Goal: Task Accomplishment & Management: Complete application form

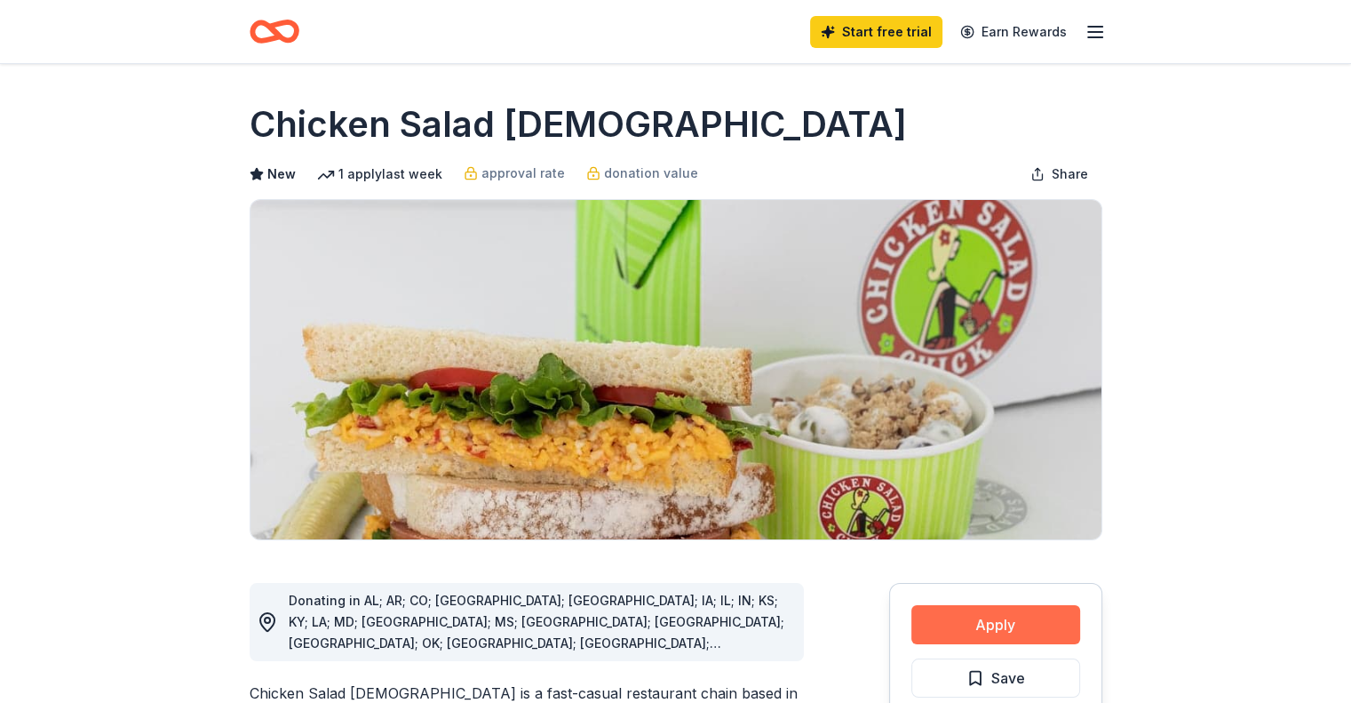
click at [1009, 631] on button "Apply" at bounding box center [995, 624] width 169 height 39
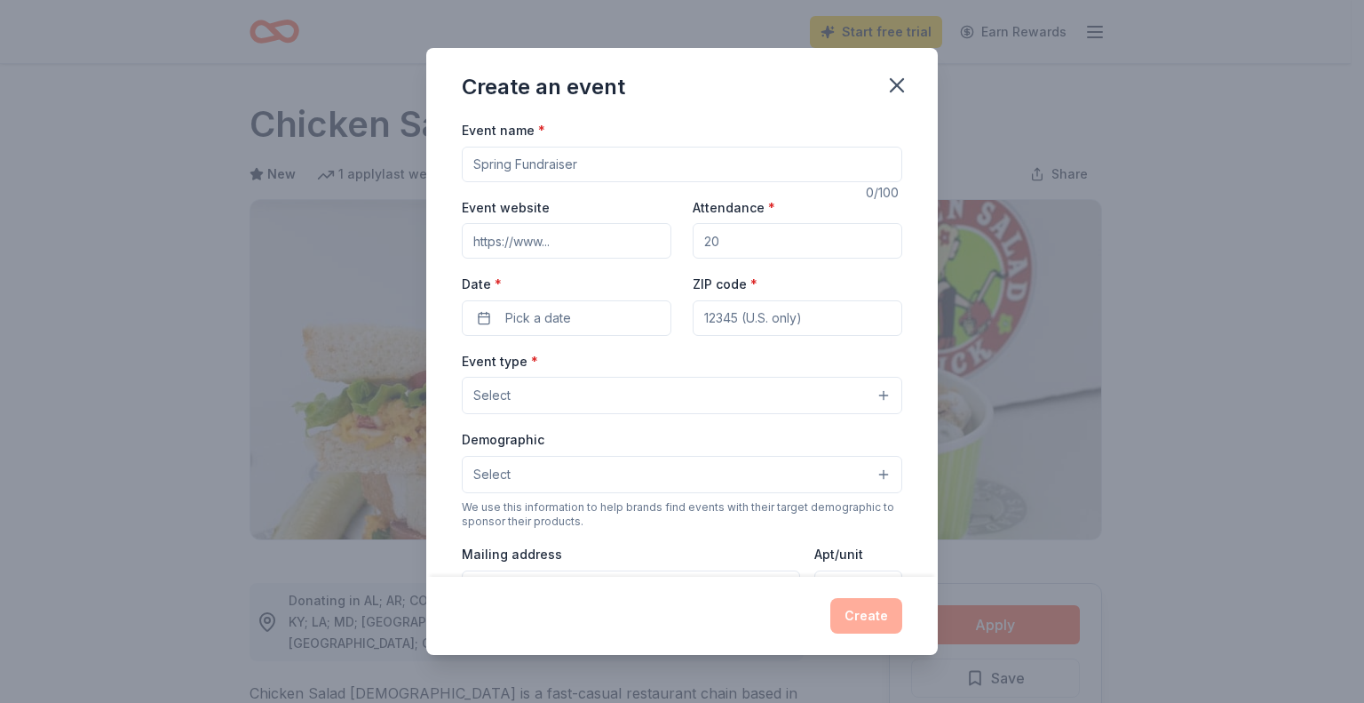
click at [557, 171] on input "Event name *" at bounding box center [682, 165] width 441 height 36
type input "PayTech Women Atlanta Chapter Event"
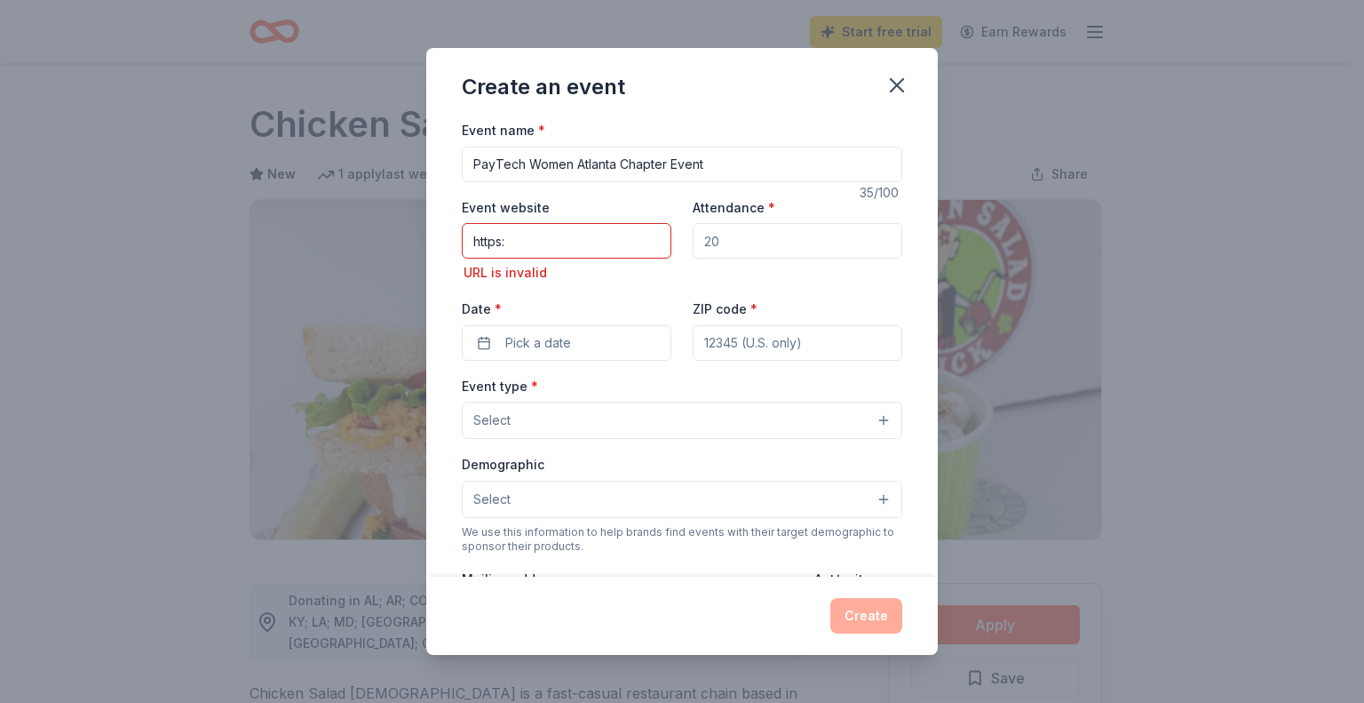
drag, startPoint x: 561, startPoint y: 249, endPoint x: 411, endPoint y: 225, distance: 152.0
click at [411, 225] on div "Create an event Event name * PayTech Women Atlanta Chapter Event 35 /100 Event …" at bounding box center [682, 351] width 1364 height 703
paste input "//[DOMAIN_NAME][URL]"
type input "[URL][DOMAIN_NAME]"
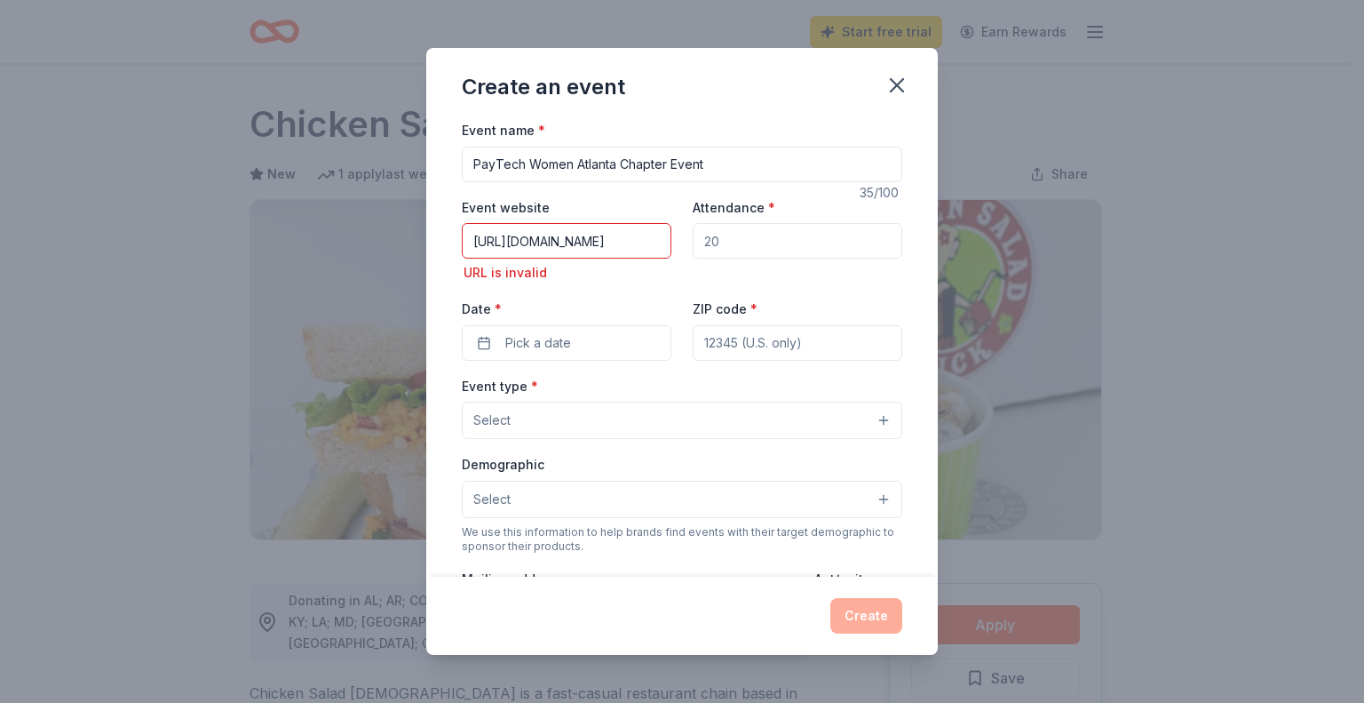
scroll to position [0, 0]
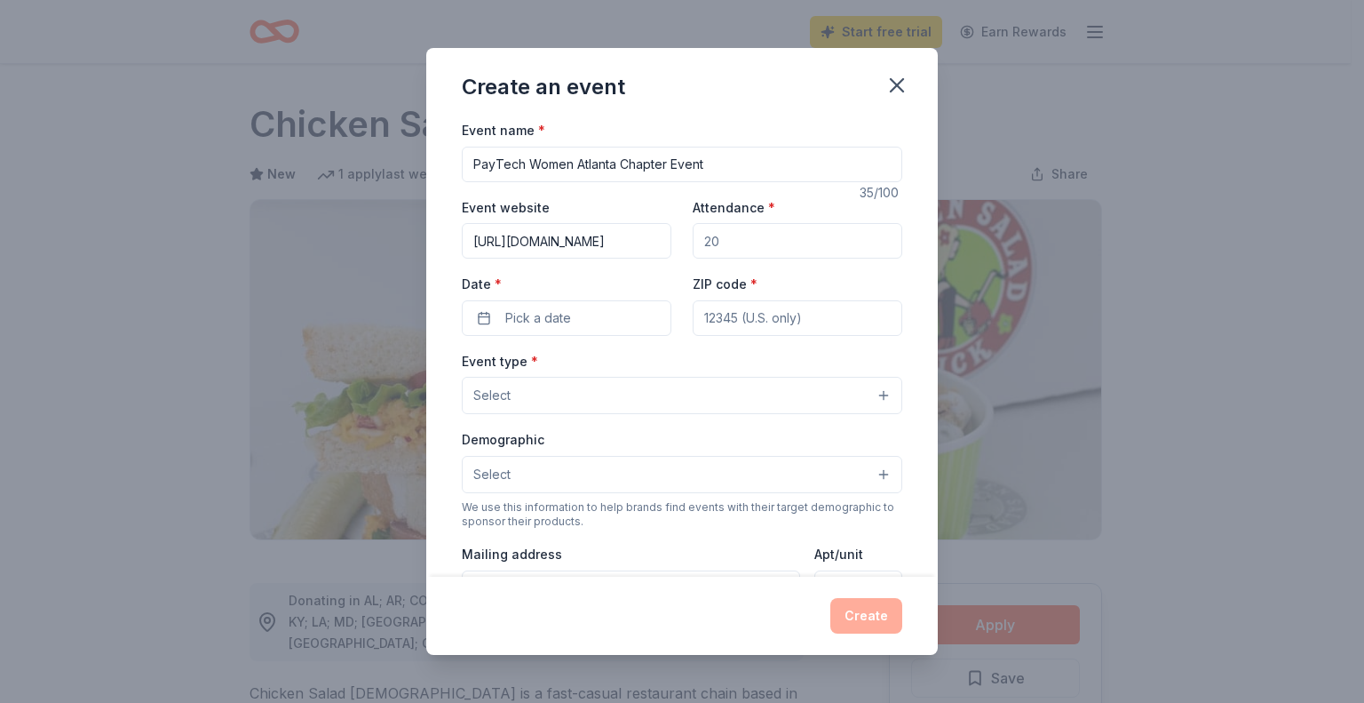
click at [763, 234] on input "Attendance *" at bounding box center [798, 241] width 210 height 36
click at [792, 240] on input "Attendance *" at bounding box center [798, 241] width 210 height 36
type input "50"
click at [585, 308] on button "Pick a date" at bounding box center [567, 318] width 210 height 36
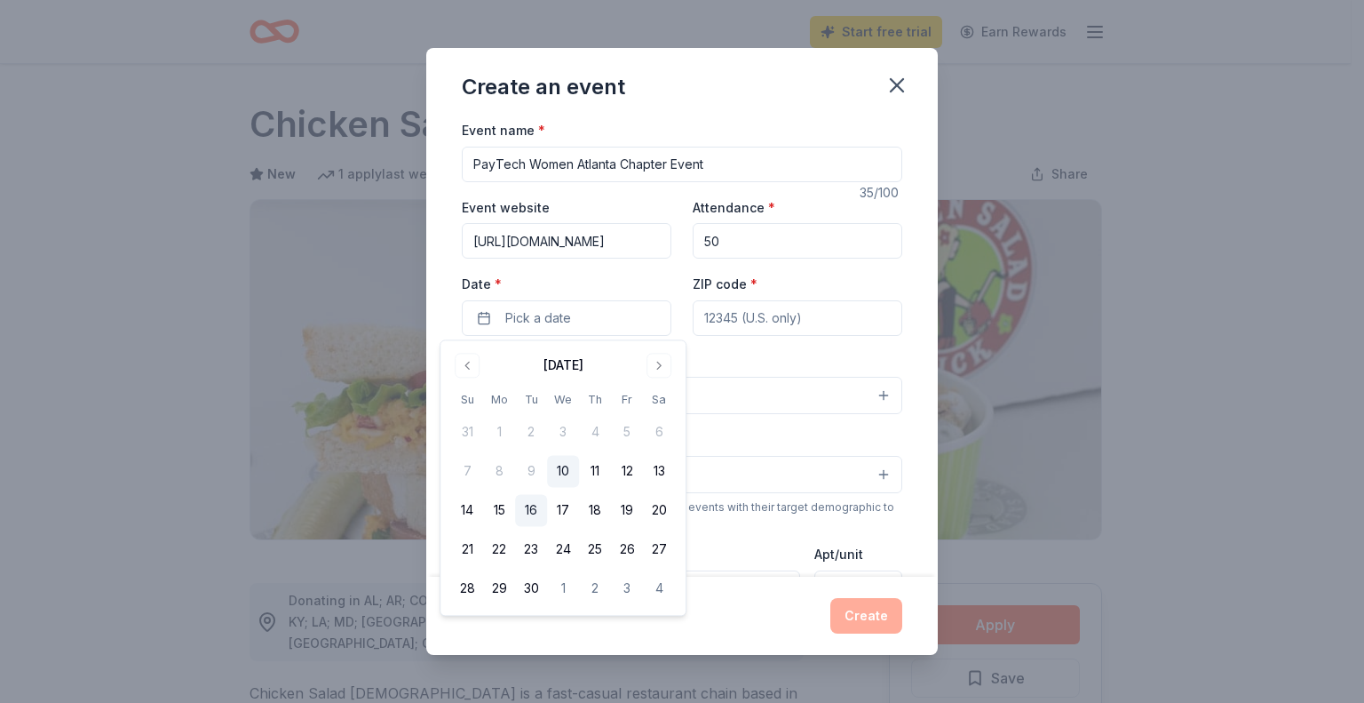
click at [533, 508] on button "16" at bounding box center [531, 511] width 32 height 32
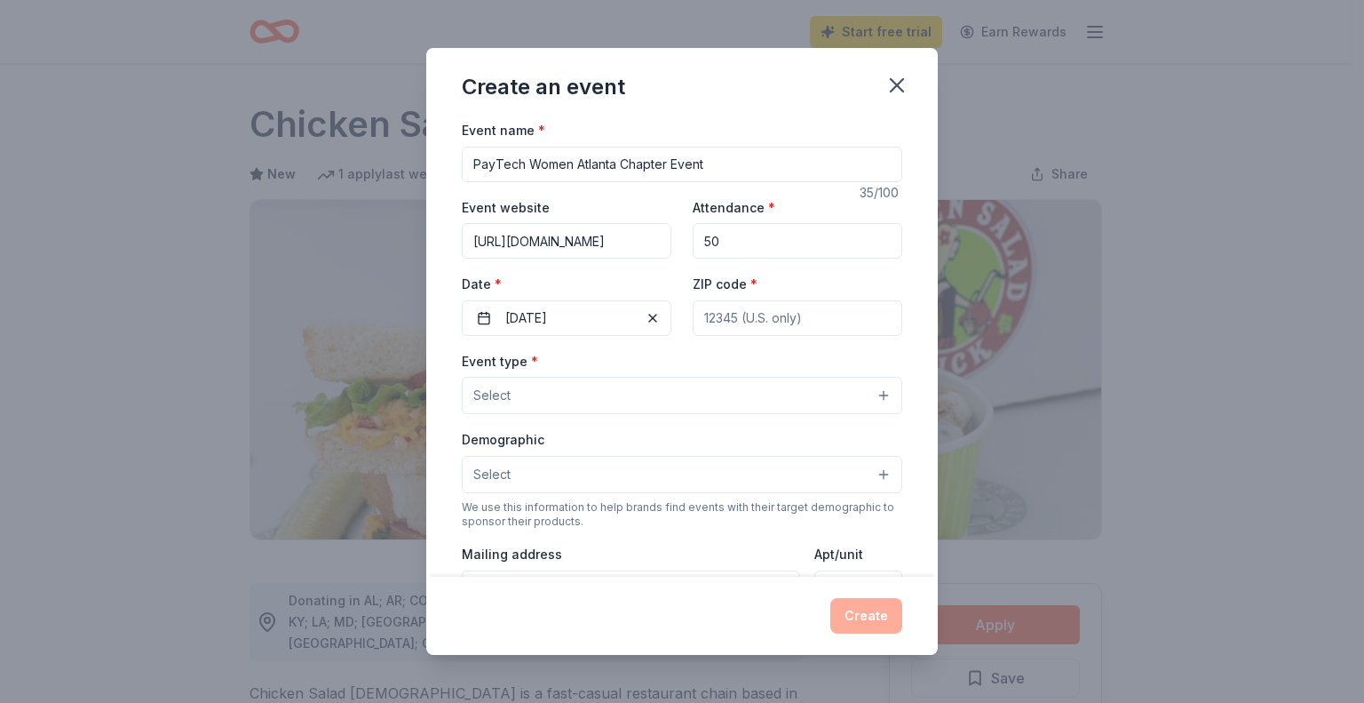
click at [756, 325] on input "ZIP code *" at bounding box center [798, 318] width 210 height 36
type input "30339"
click at [792, 407] on button "Select" at bounding box center [682, 395] width 441 height 37
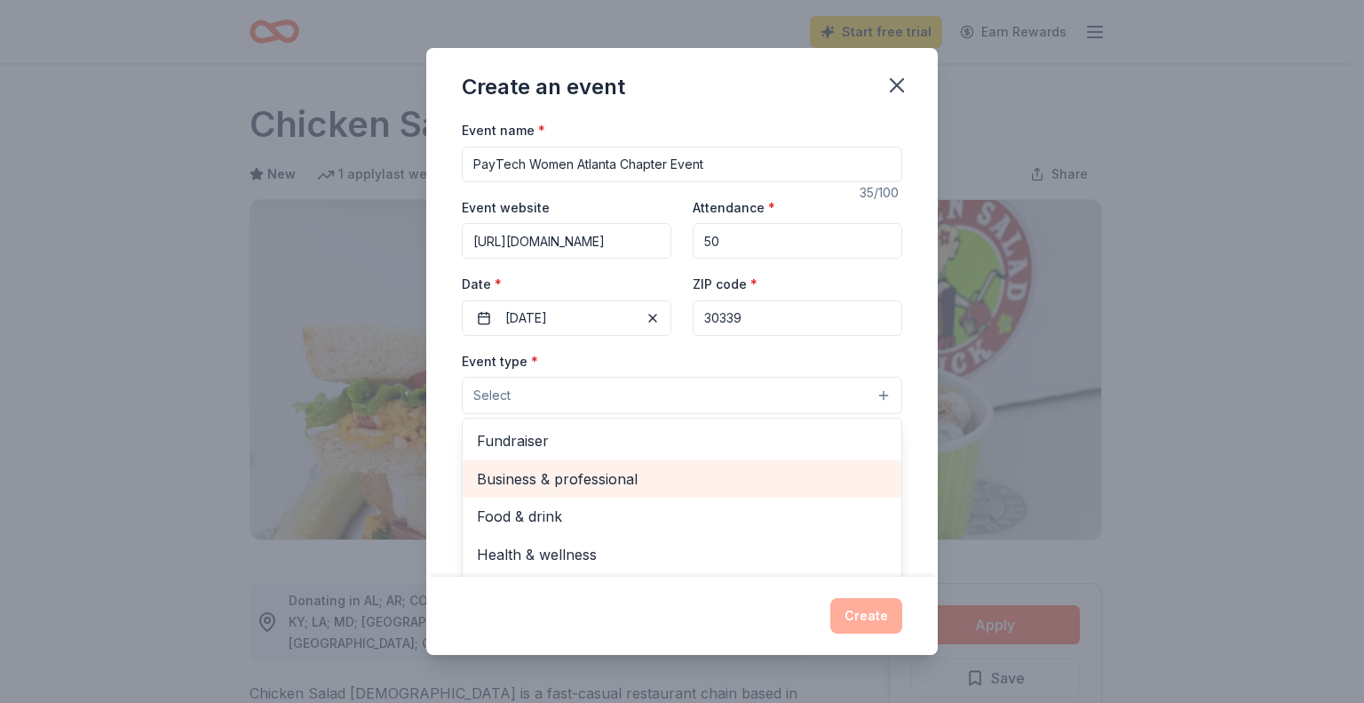
click at [770, 469] on span "Business & professional" at bounding box center [682, 478] width 410 height 23
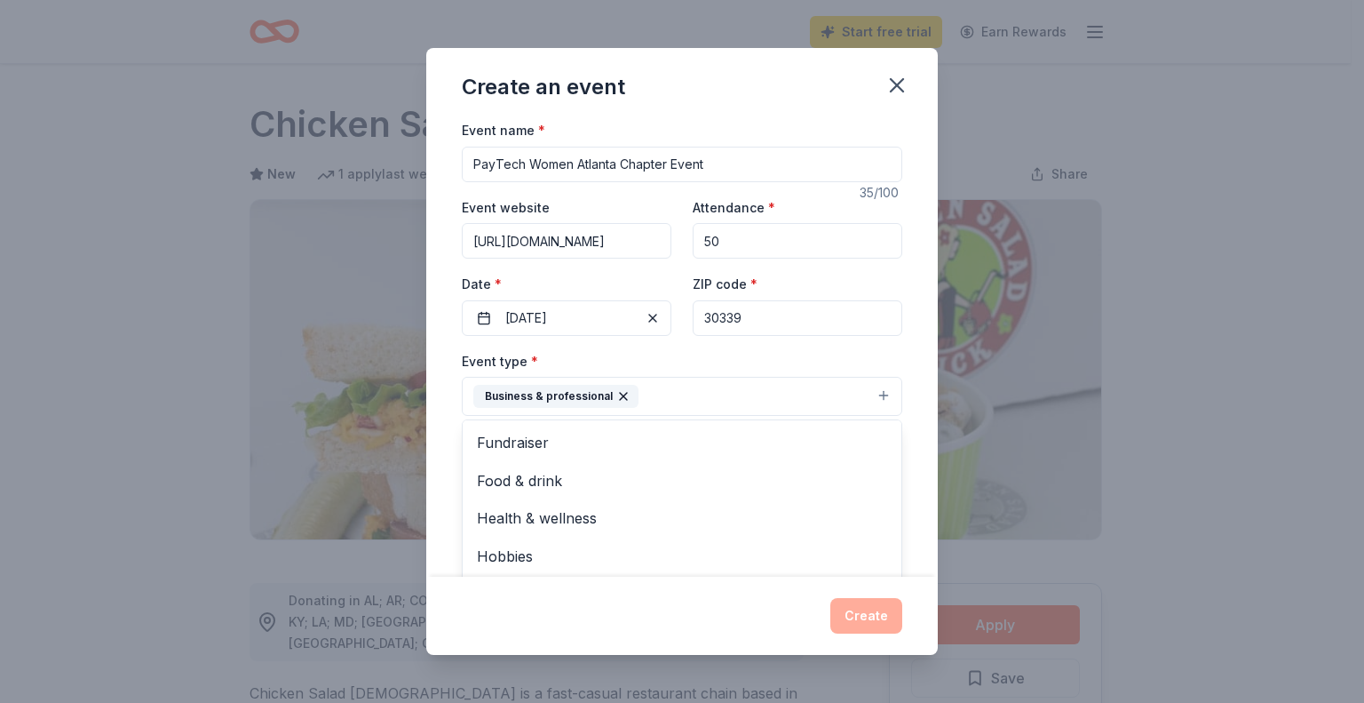
scroll to position [21, 0]
click at [902, 463] on div "Event name * PayTech Women Atlanta Chapter Event 35 /100 Event website [URL][DO…" at bounding box center [682, 347] width 512 height 457
click at [861, 478] on button "Select" at bounding box center [682, 475] width 441 height 37
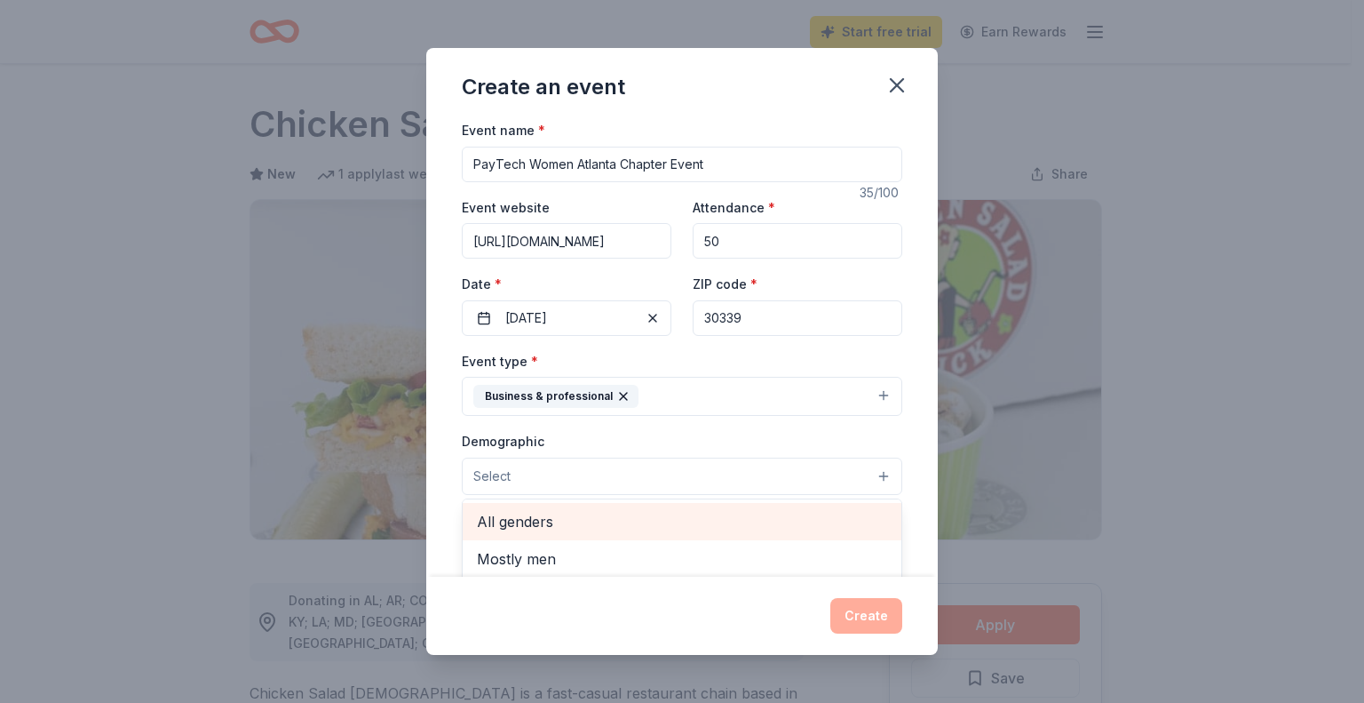
scroll to position [38, 0]
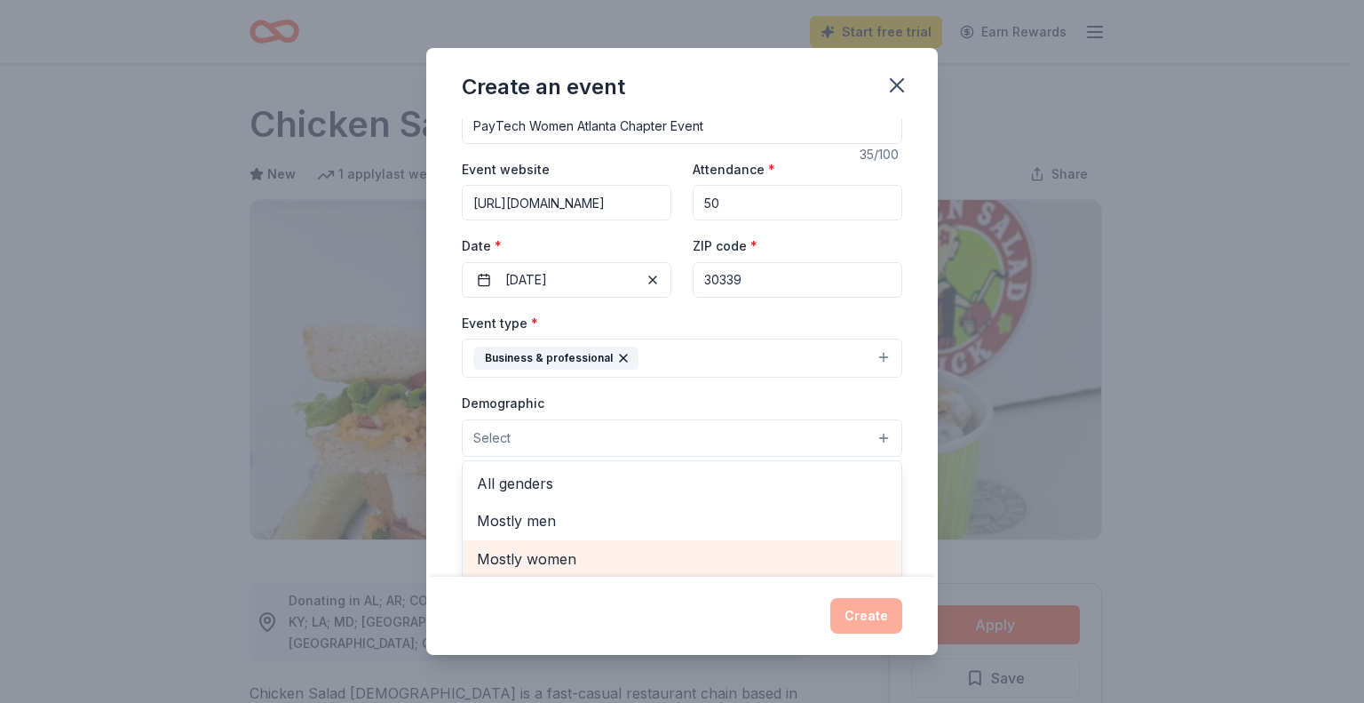
click at [755, 555] on span "Mostly women" at bounding box center [682, 558] width 410 height 23
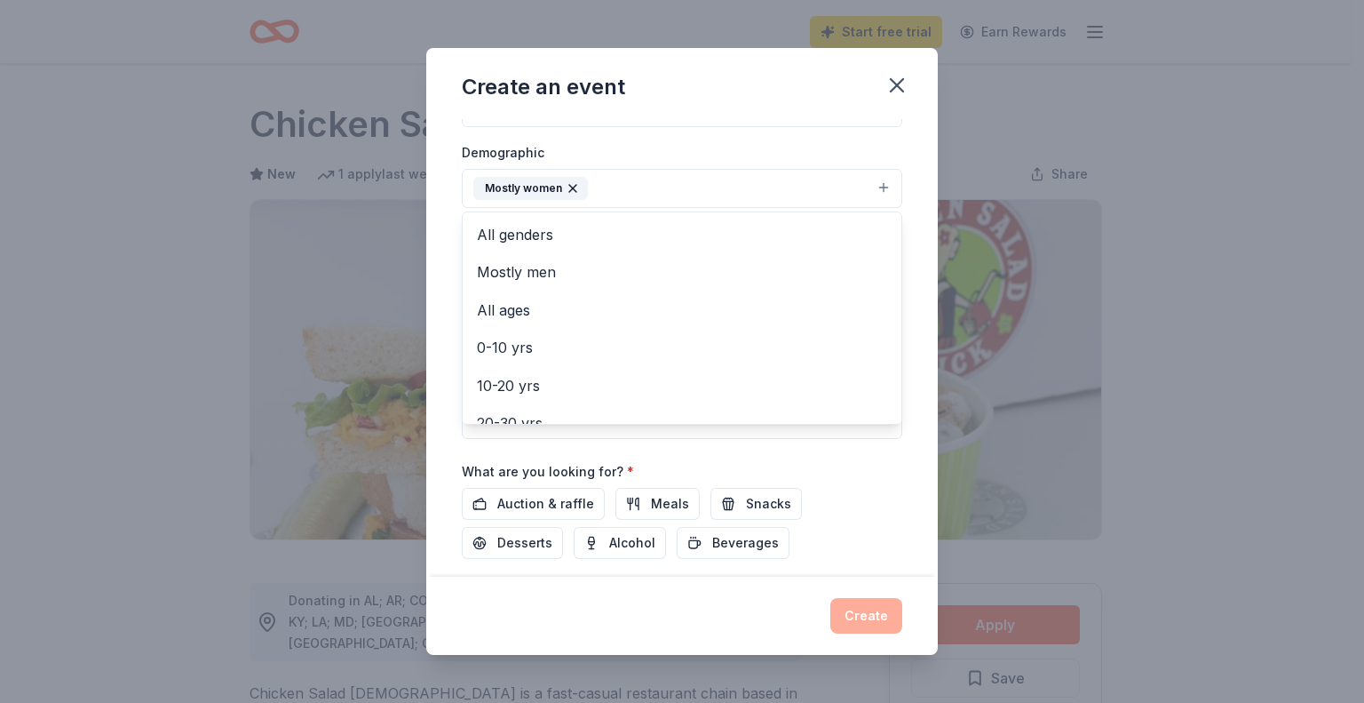
scroll to position [286, 0]
click at [913, 473] on div "Event name * PayTech Women Atlanta Chapter Event 35 /100 Event website [URL][DO…" at bounding box center [682, 347] width 512 height 457
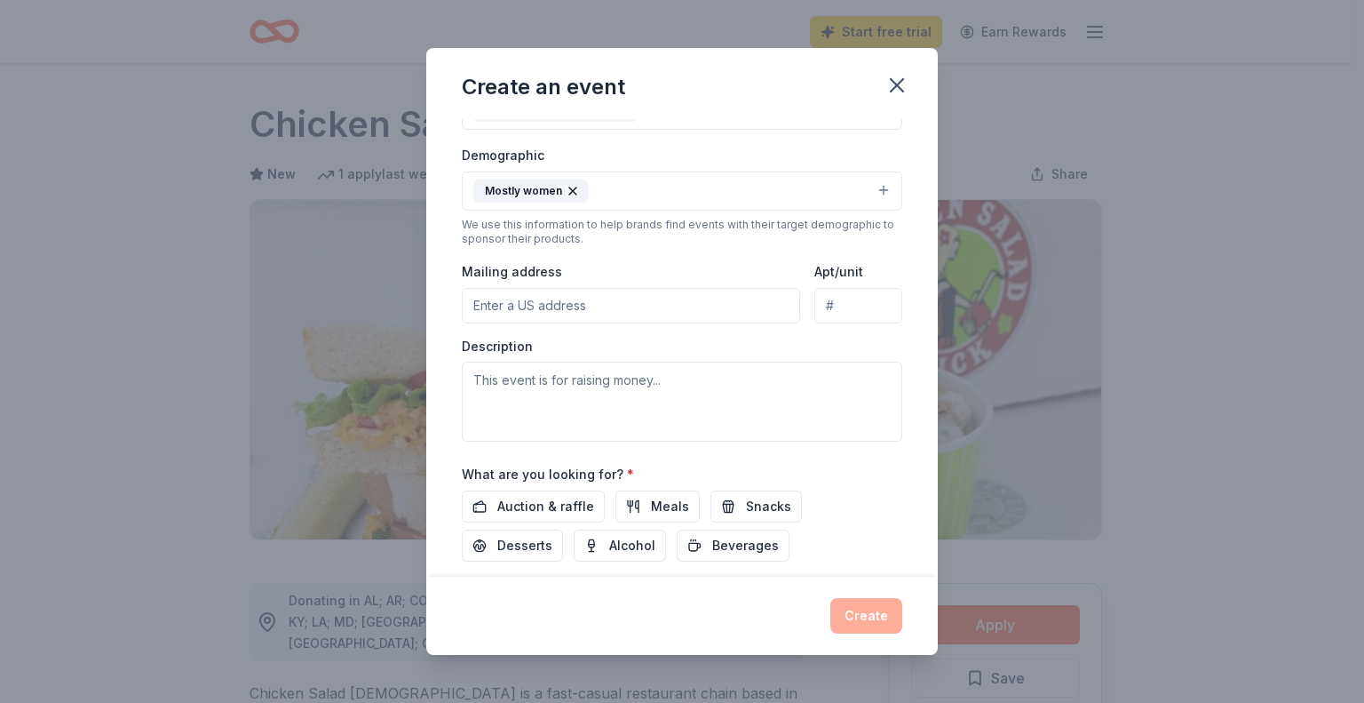
click at [678, 305] on input "Mailing address" at bounding box center [631, 306] width 338 height 36
paste input "[STREET_ADDRESS][PERSON_NAME]"
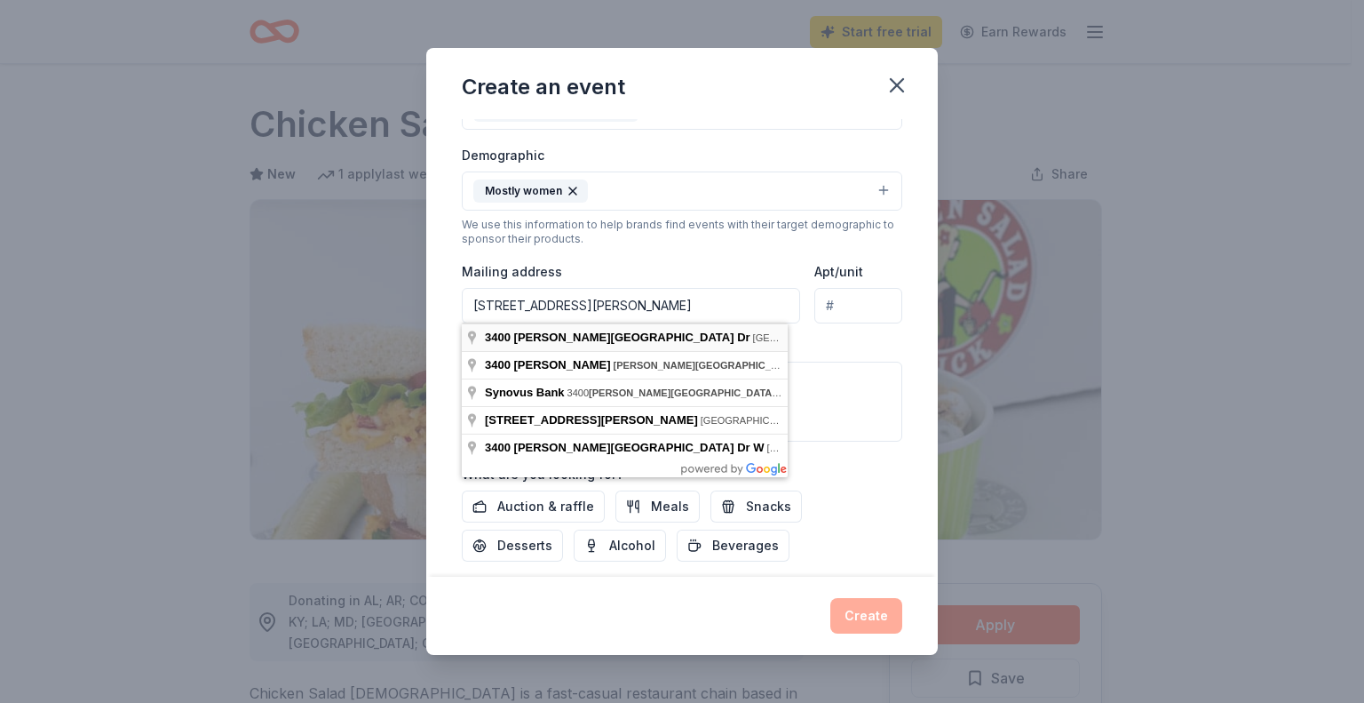
type input "[STREET_ADDRESS][PERSON_NAME]"
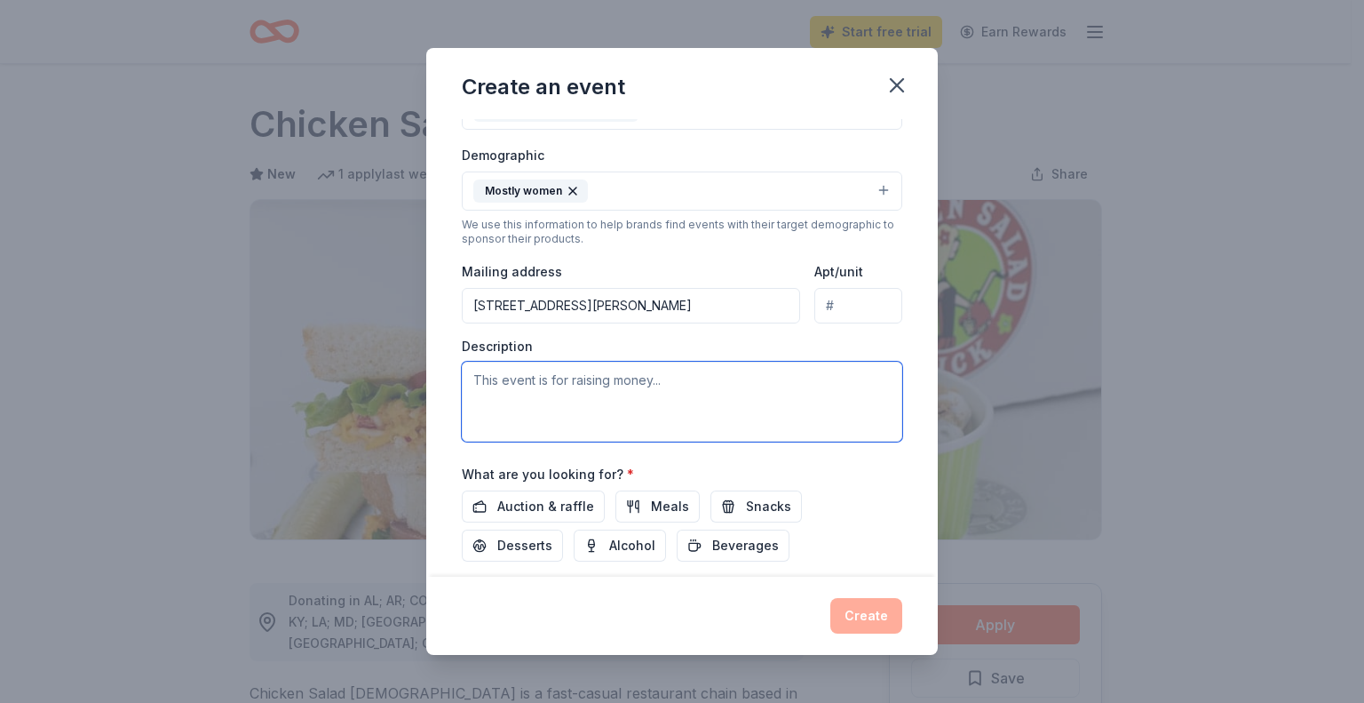
click at [664, 389] on textarea at bounding box center [682, 402] width 441 height 80
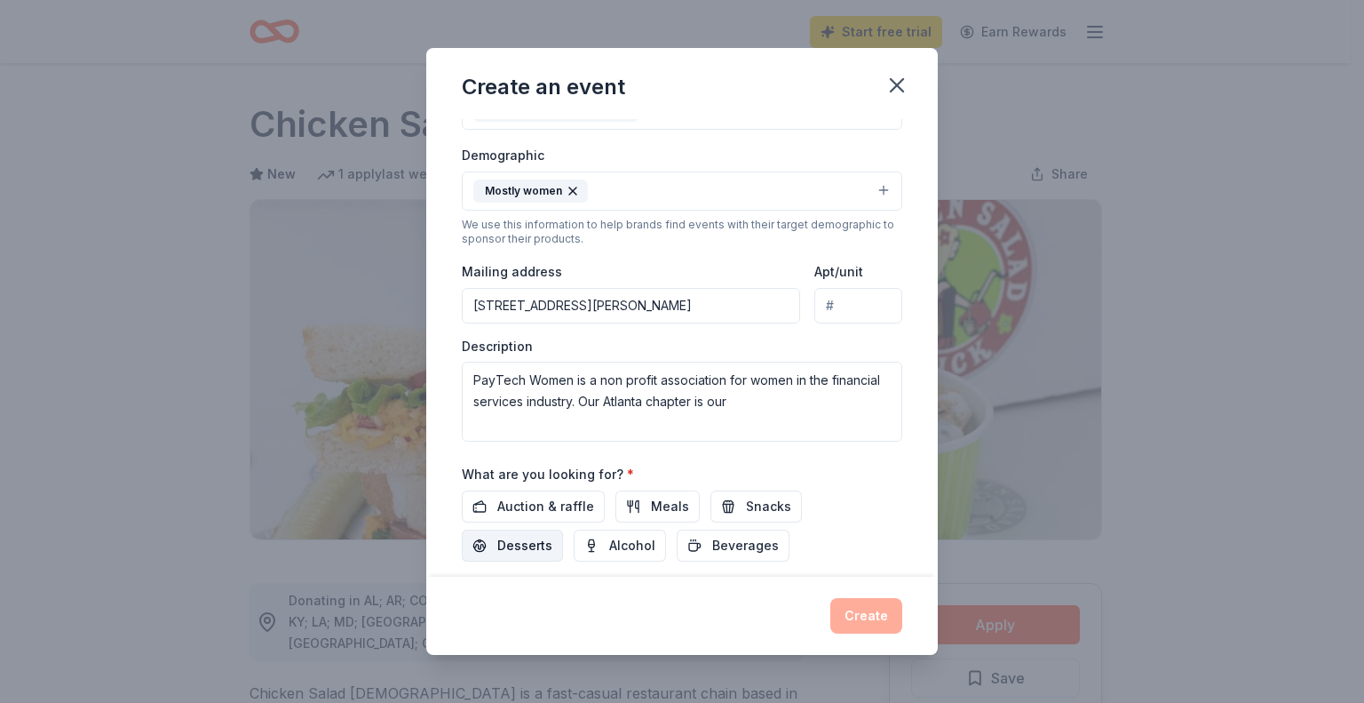
click at [521, 546] on span "Desserts" at bounding box center [524, 545] width 55 height 21
click at [672, 500] on span "Meals" at bounding box center [670, 506] width 38 height 21
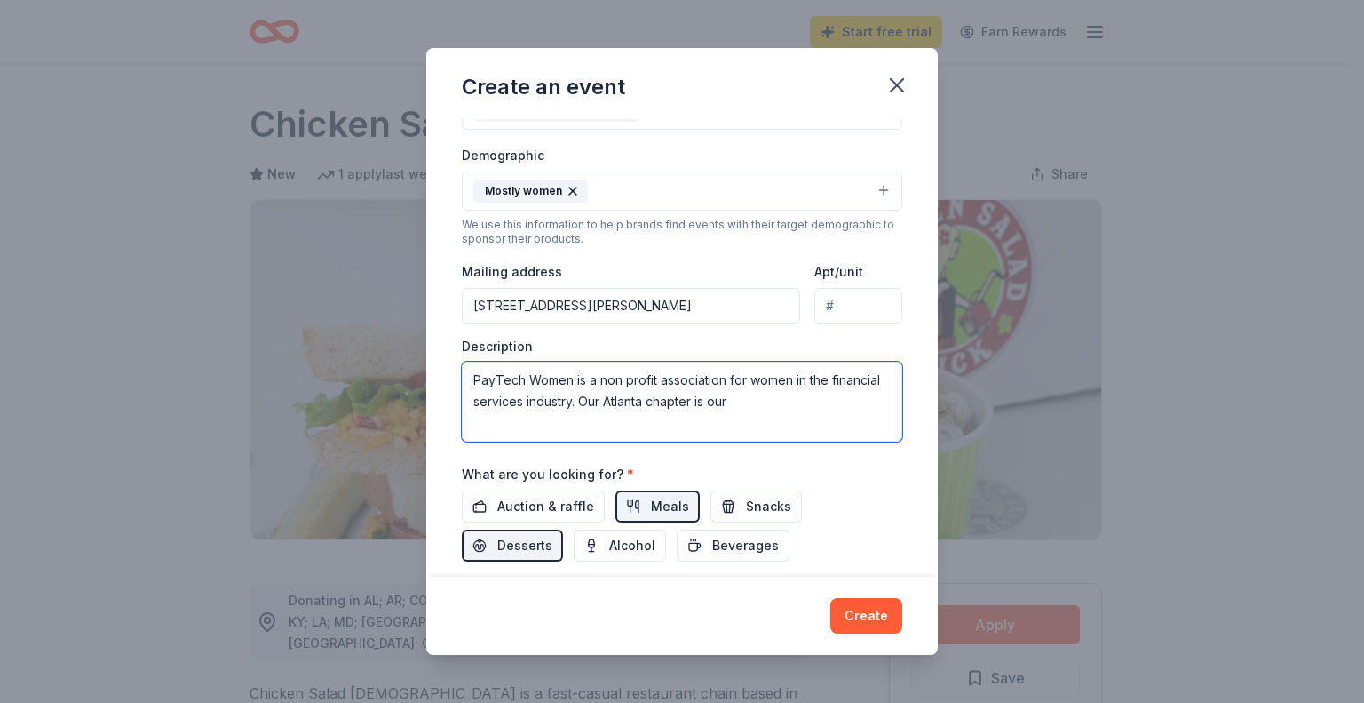
click at [833, 405] on textarea "PayTech Women is a non profit association for women in the financial services i…" at bounding box center [682, 402] width 441 height 80
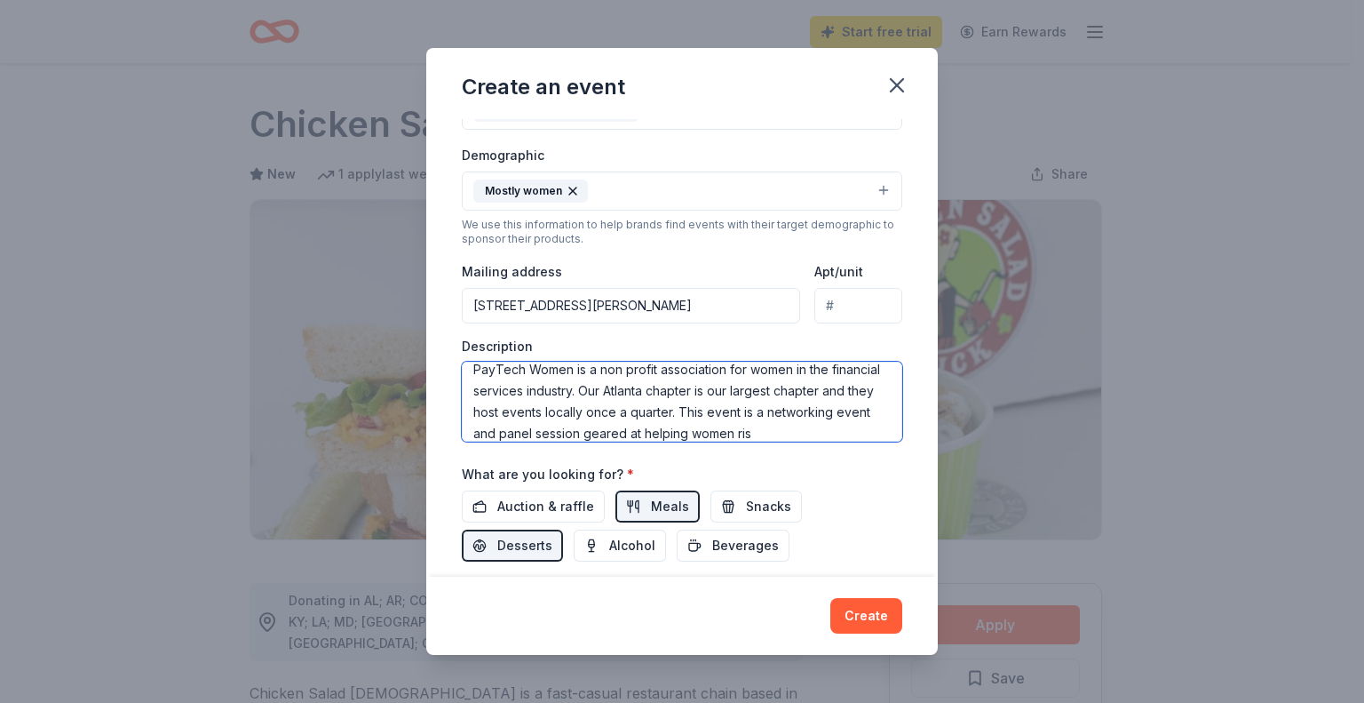
scroll to position [32, 0]
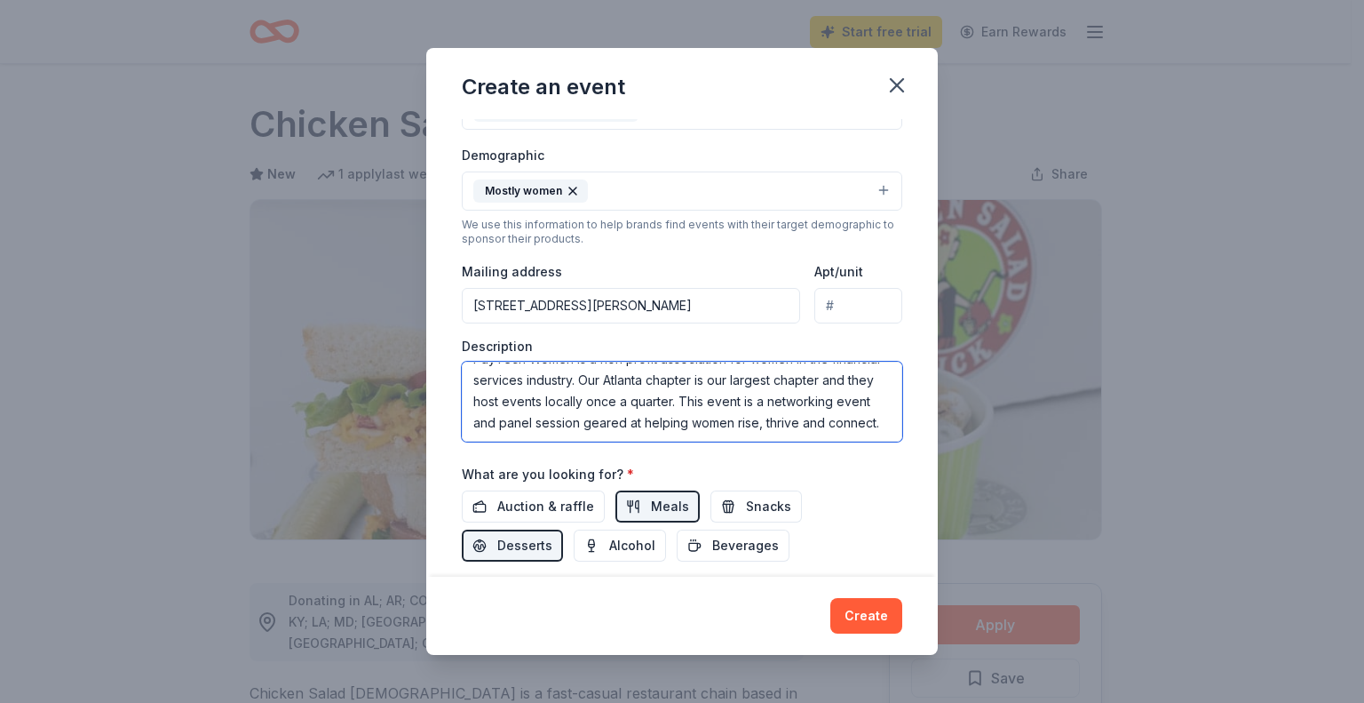
type textarea "PayTech Women is a non profit association for women in the financial services i…"
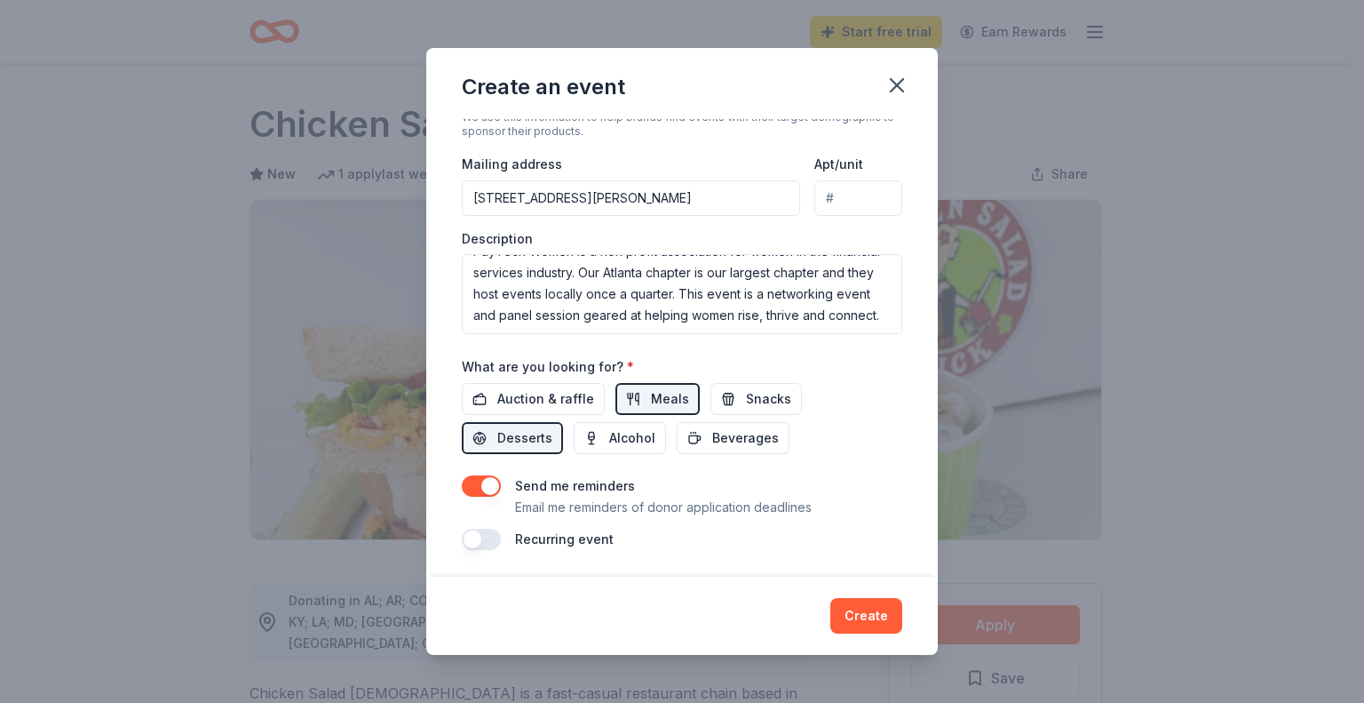
click at [493, 537] on button "button" at bounding box center [481, 539] width 39 height 21
click at [469, 475] on button "button" at bounding box center [481, 485] width 39 height 21
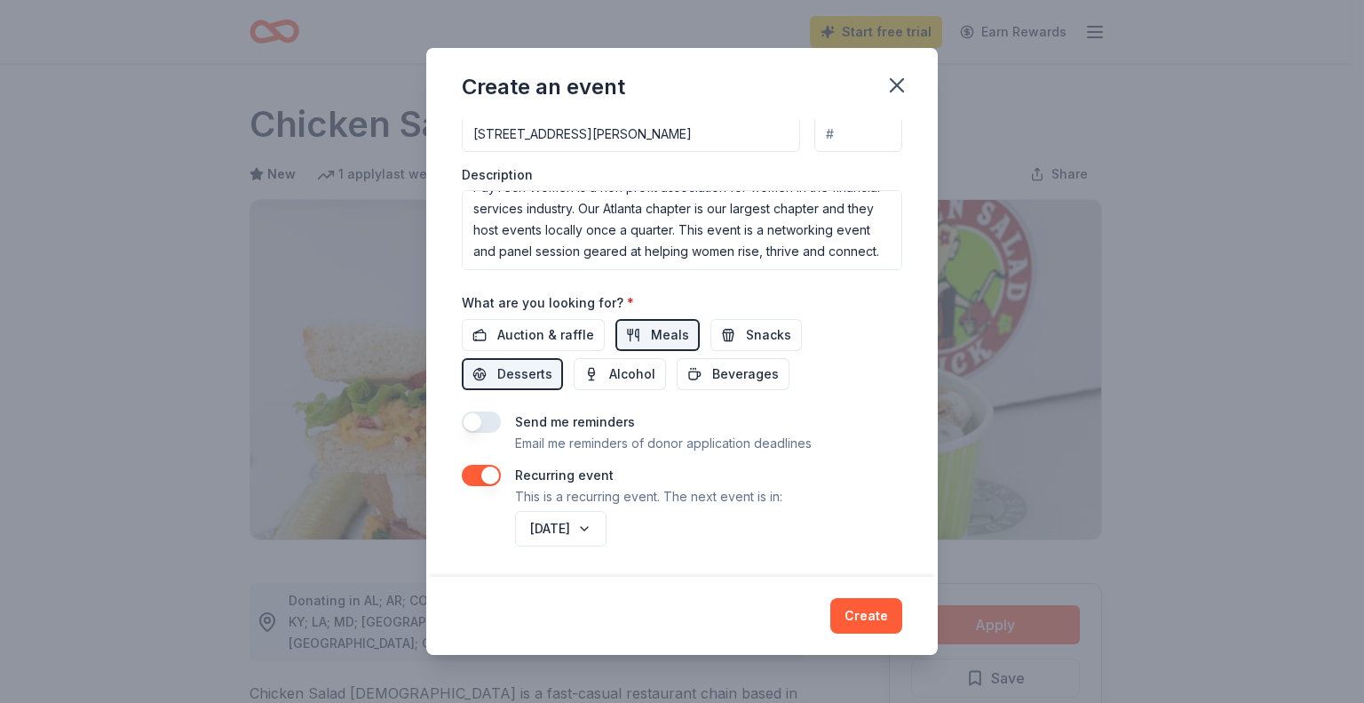
click at [472, 476] on button "button" at bounding box center [481, 475] width 39 height 21
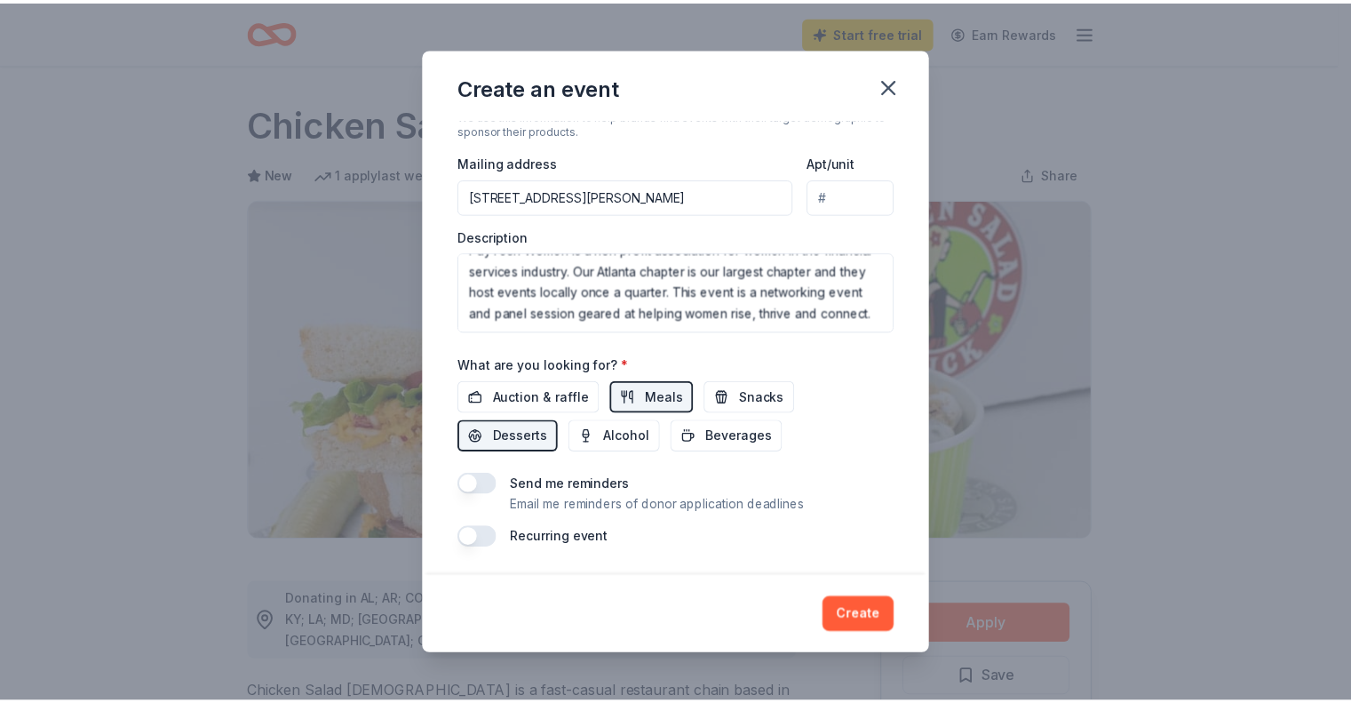
scroll to position [394, 0]
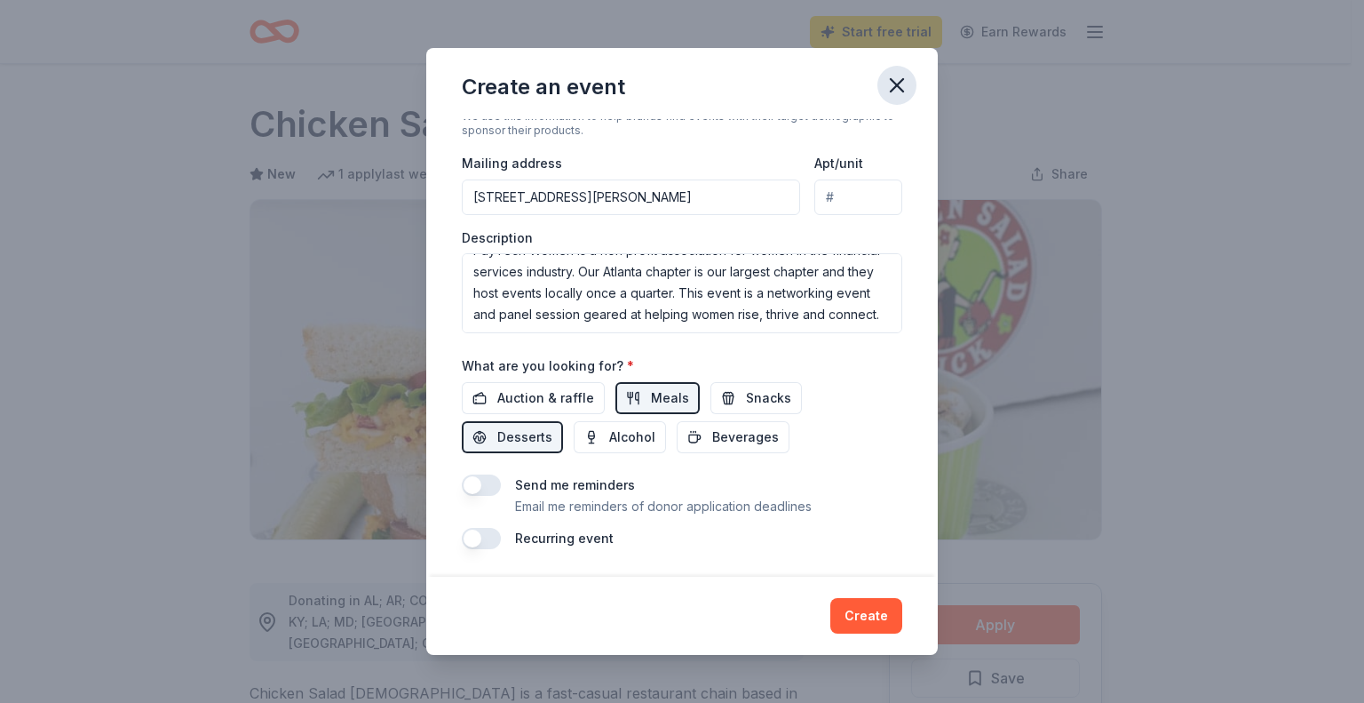
click at [903, 81] on icon "button" at bounding box center [897, 85] width 25 height 25
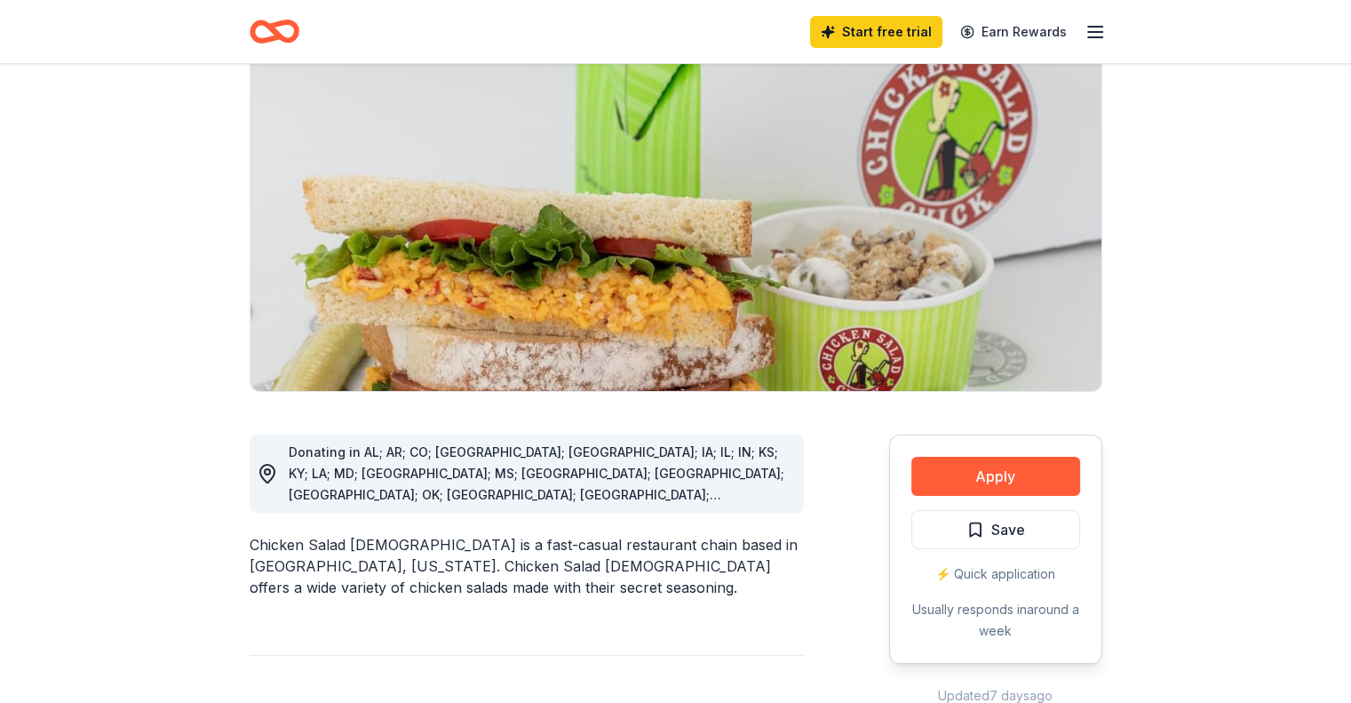
scroll to position [0, 0]
